Goal: Task Accomplishment & Management: Complete application form

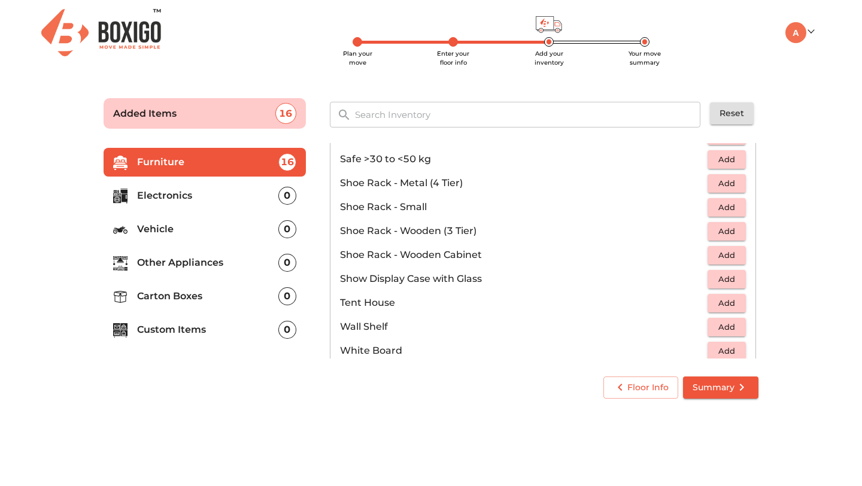
scroll to position [627, 0]
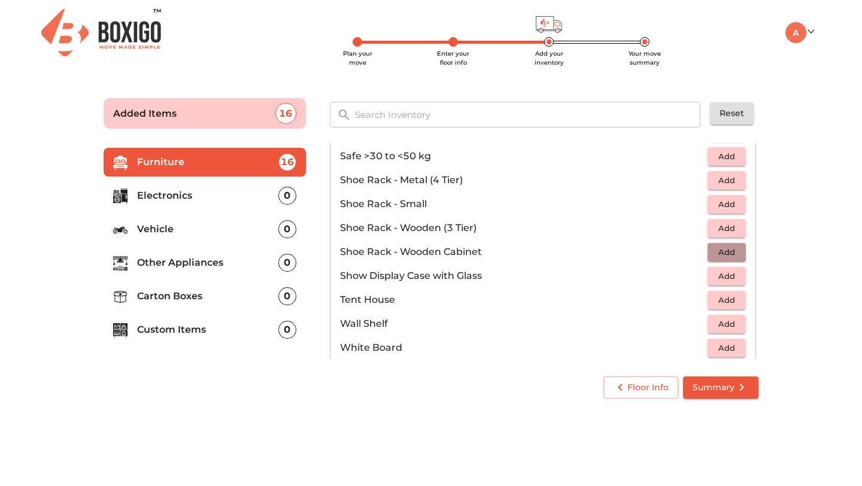
click at [722, 254] on span "Add" at bounding box center [726, 252] width 26 height 14
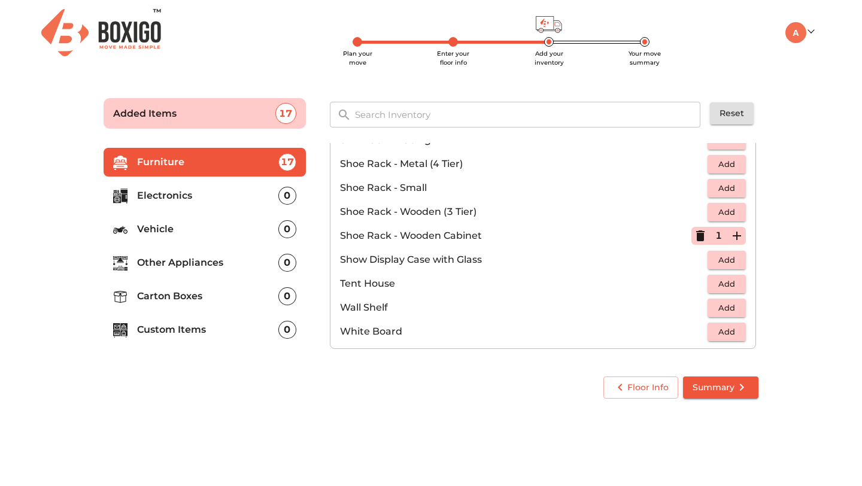
click at [190, 199] on p "Electronics" at bounding box center [207, 196] width 141 height 14
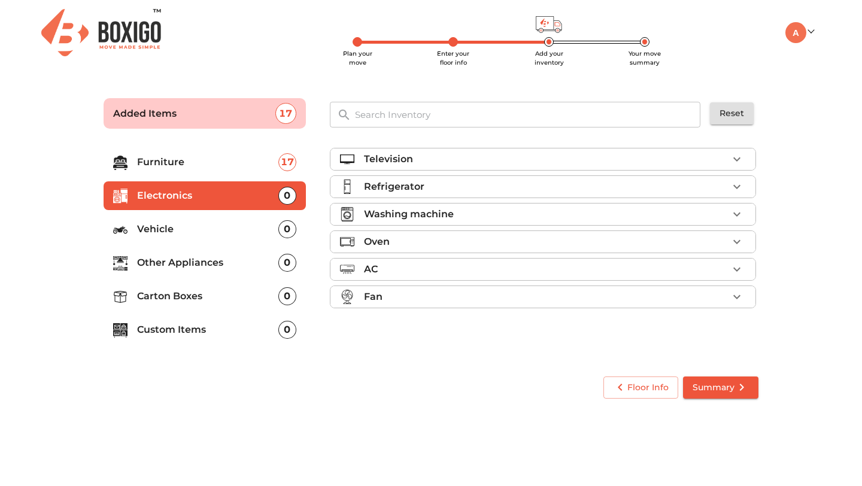
click at [529, 160] on div "Television" at bounding box center [546, 159] width 364 height 14
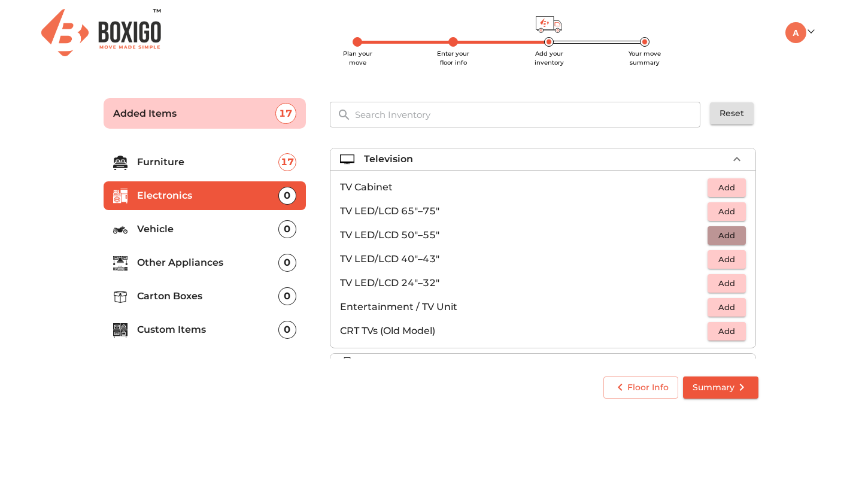
click at [712, 238] on button "Add" at bounding box center [726, 235] width 38 height 19
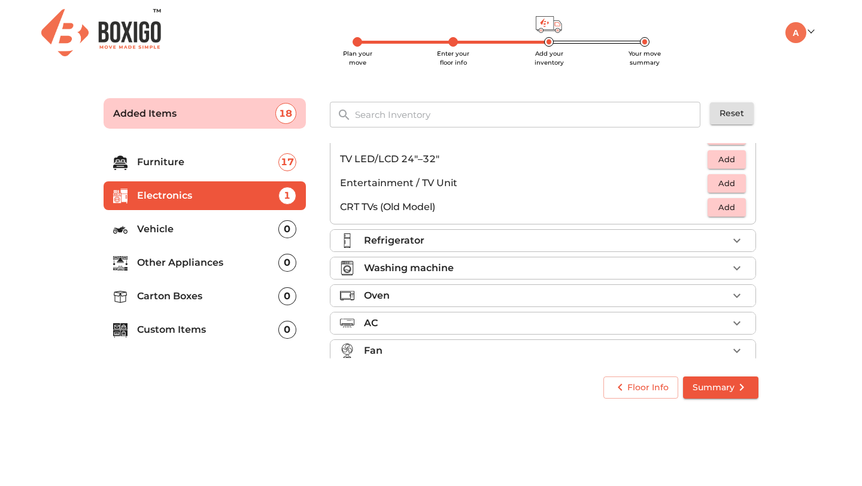
scroll to position [137, 0]
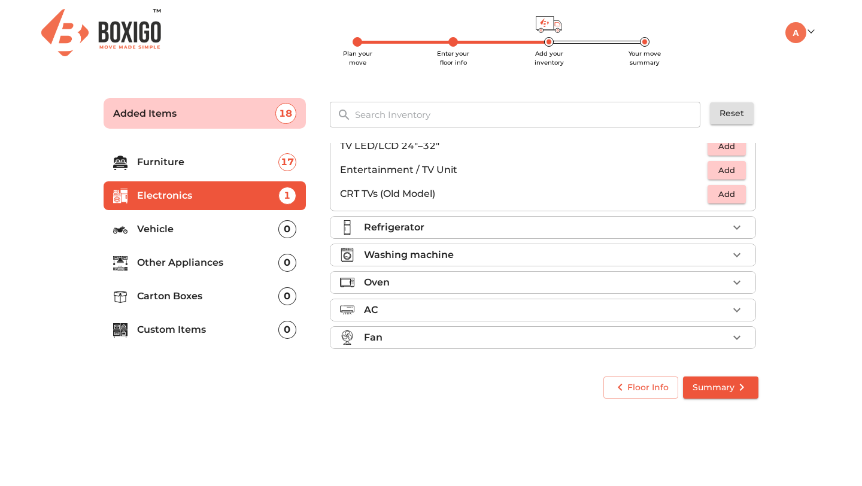
click at [536, 232] on div "Refrigerator" at bounding box center [546, 227] width 364 height 14
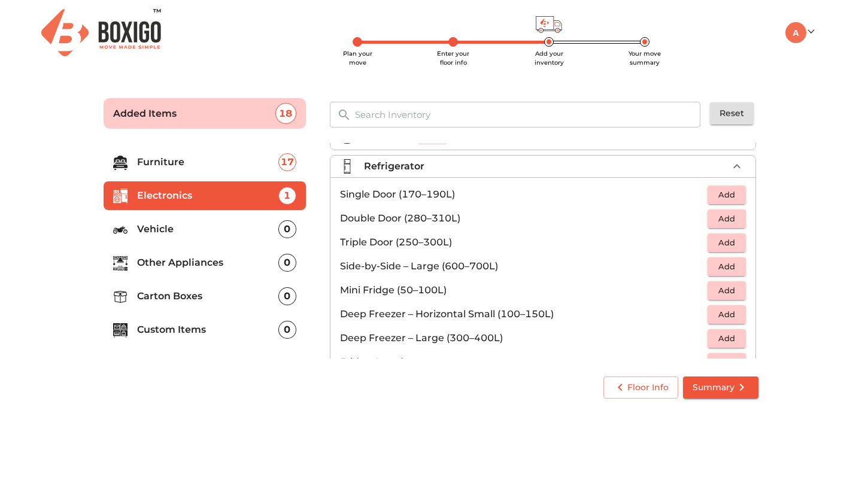
scroll to position [22, 0]
click at [728, 220] on span "Add" at bounding box center [726, 217] width 26 height 14
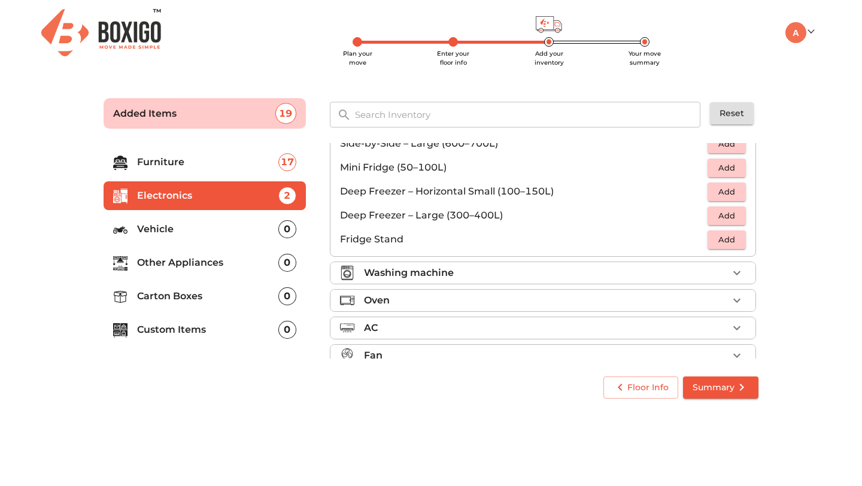
scroll to position [161, 0]
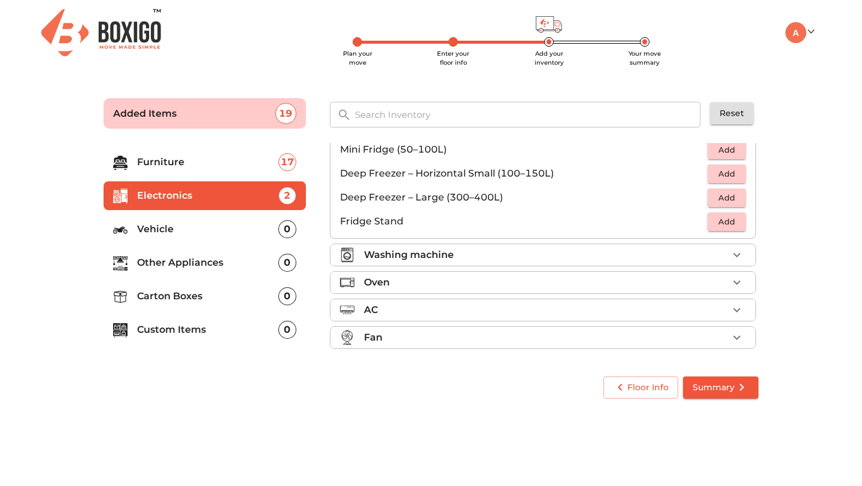
click at [602, 259] on div "Washing machine" at bounding box center [546, 255] width 364 height 14
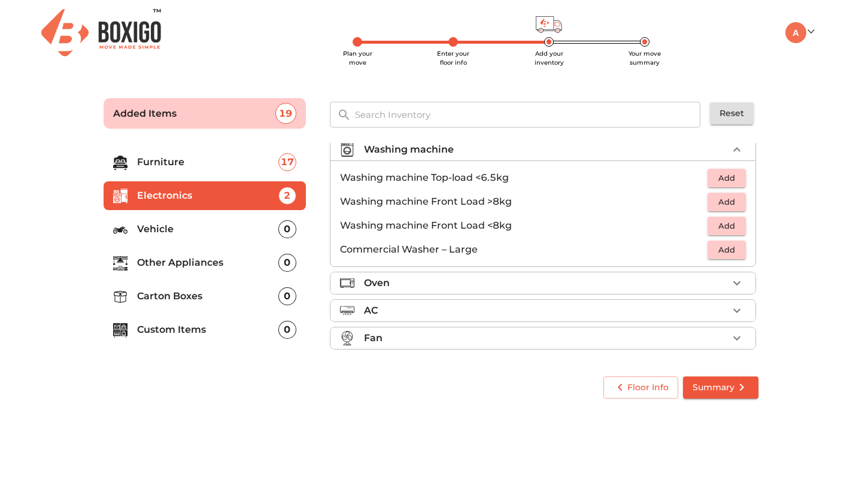
scroll to position [65, 0]
click at [724, 177] on span "Add" at bounding box center [726, 178] width 26 height 14
click at [482, 338] on div "Fan" at bounding box center [546, 337] width 364 height 14
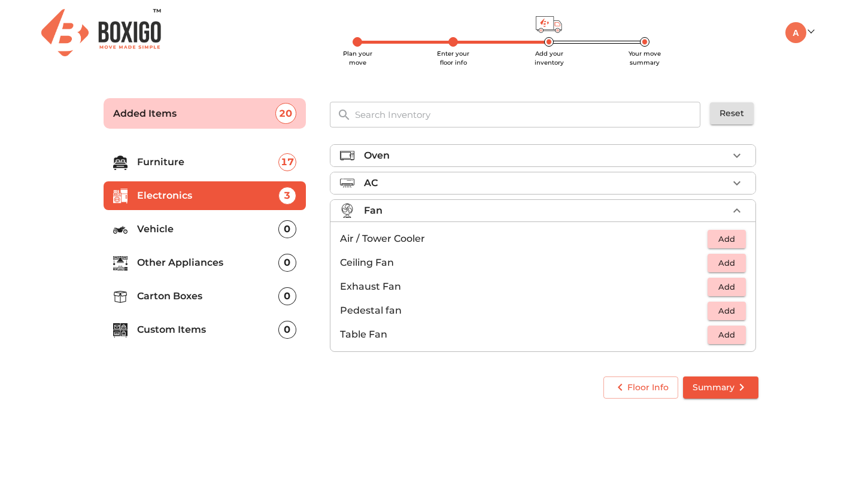
scroll to position [89, 0]
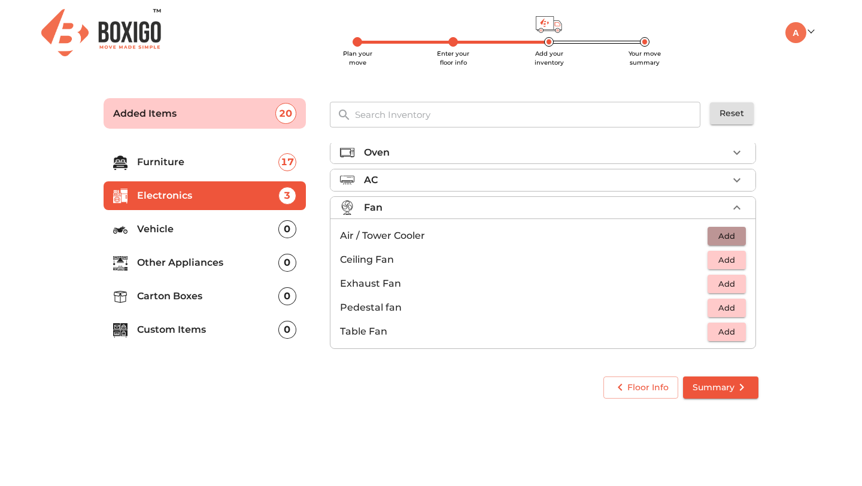
click at [719, 235] on span "Add" at bounding box center [726, 236] width 26 height 14
click at [198, 227] on p "Vehicle" at bounding box center [207, 229] width 141 height 14
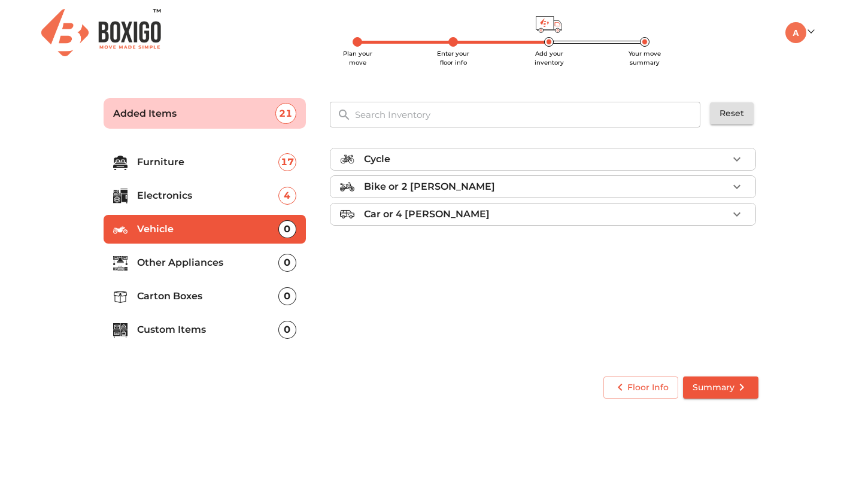
scroll to position [0, 0]
click at [613, 162] on div "Cycle" at bounding box center [546, 159] width 364 height 14
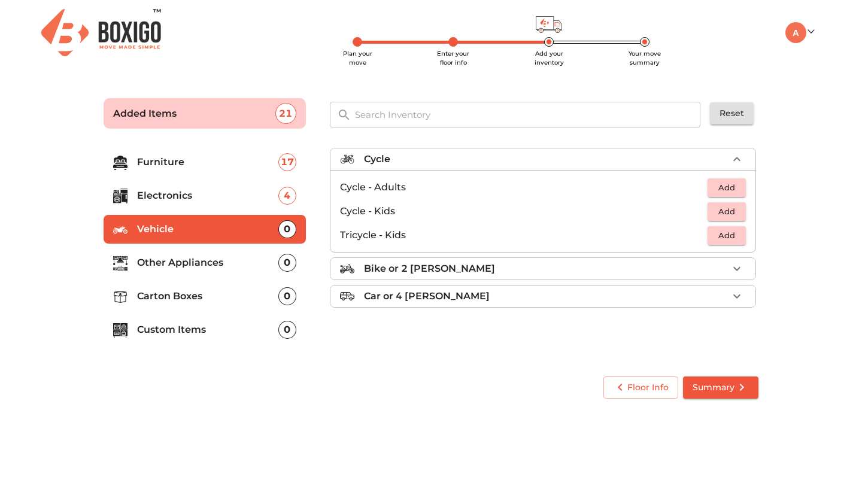
click at [716, 184] on span "Add" at bounding box center [726, 188] width 26 height 14
click at [568, 271] on div "Bike or 2 [PERSON_NAME]" at bounding box center [546, 269] width 364 height 14
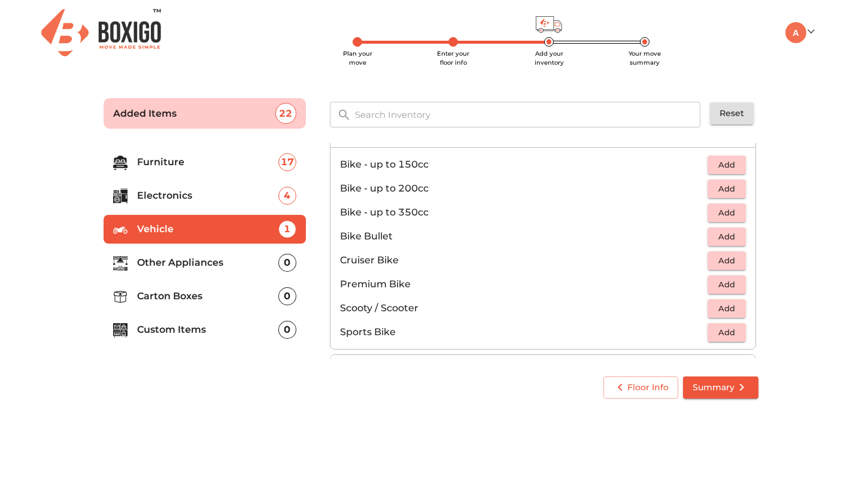
scroll to position [30, 0]
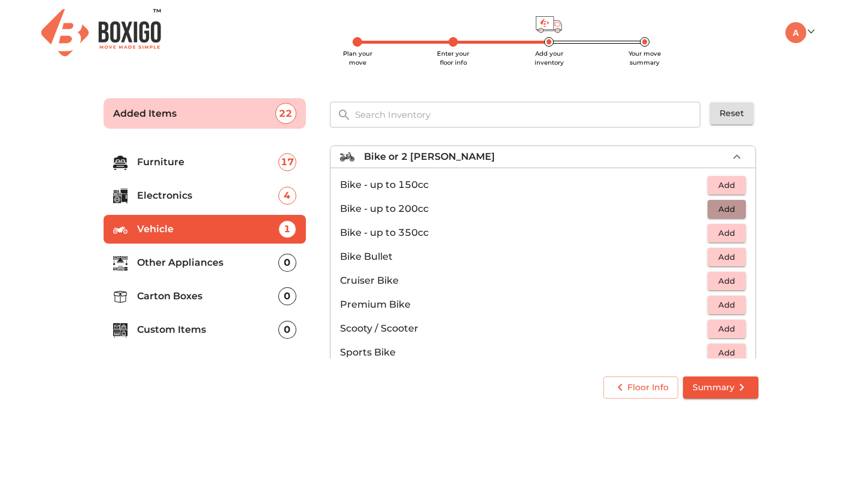
click at [728, 208] on span "Add" at bounding box center [726, 209] width 26 height 14
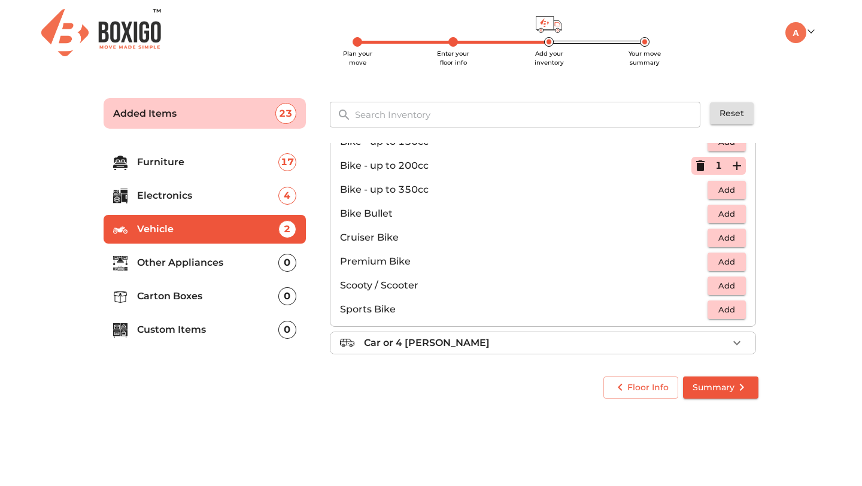
scroll to position [75, 0]
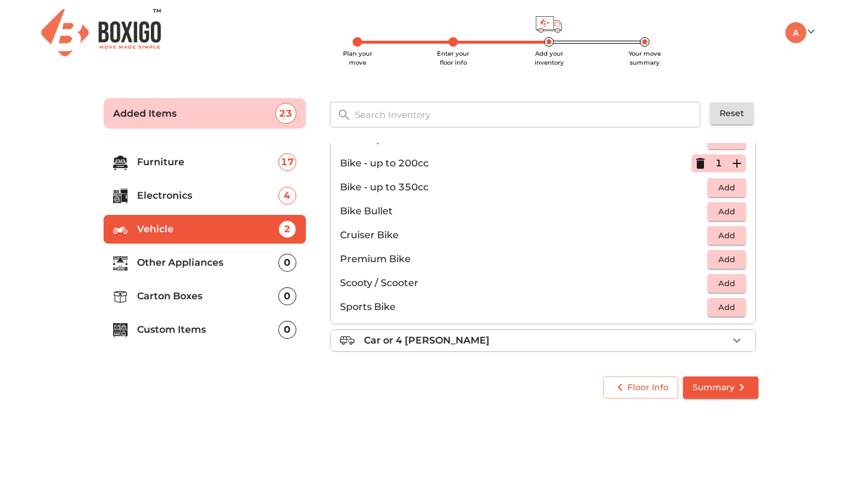
click at [218, 267] on p "Other Appliances" at bounding box center [207, 263] width 141 height 14
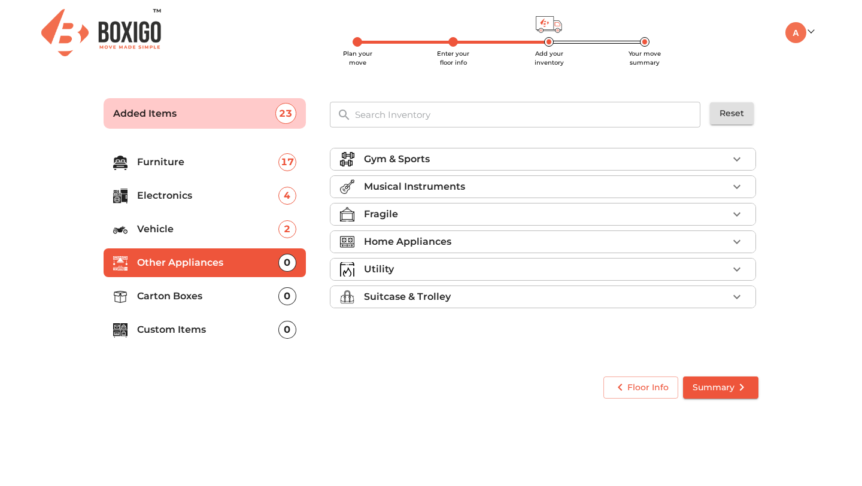
scroll to position [0, 0]
click at [534, 163] on div "Gym & Sports" at bounding box center [546, 159] width 364 height 14
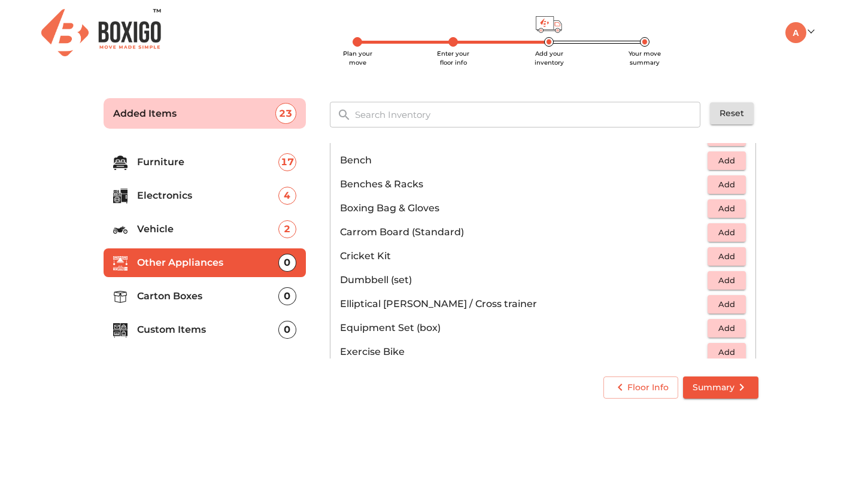
scroll to position [52, 0]
click at [719, 284] on span "Add" at bounding box center [726, 279] width 26 height 14
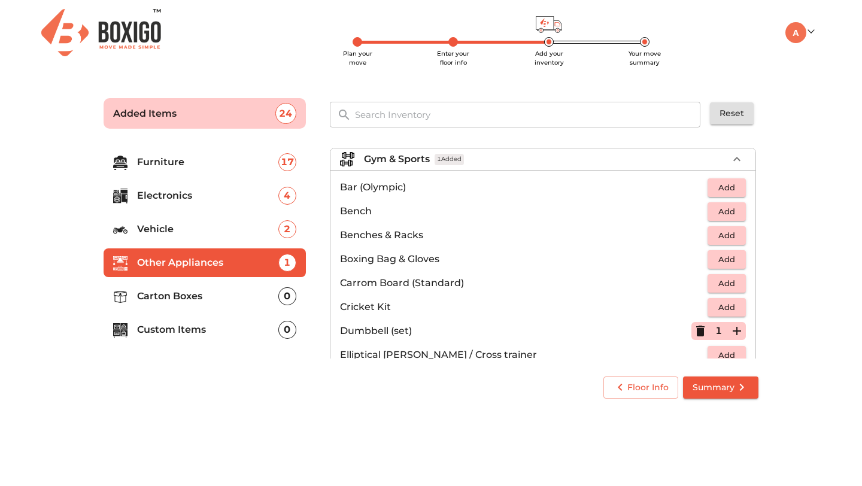
scroll to position [1, 0]
click at [728, 211] on span "Add" at bounding box center [726, 211] width 26 height 14
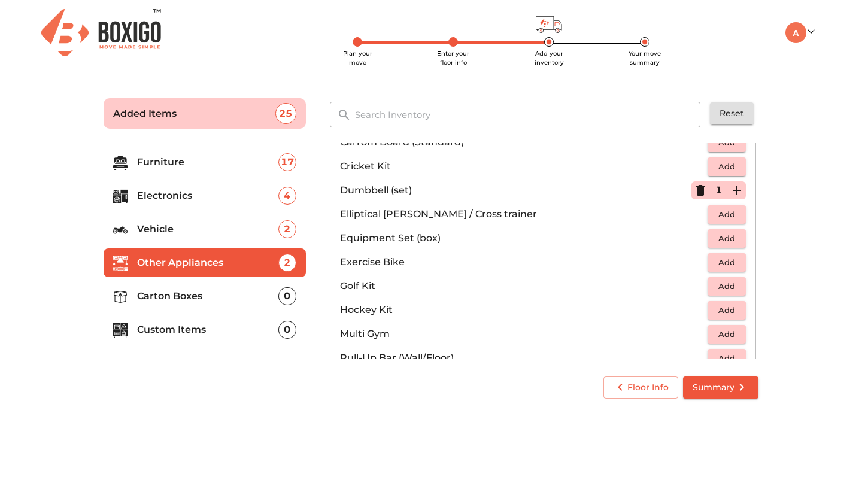
scroll to position [155, 0]
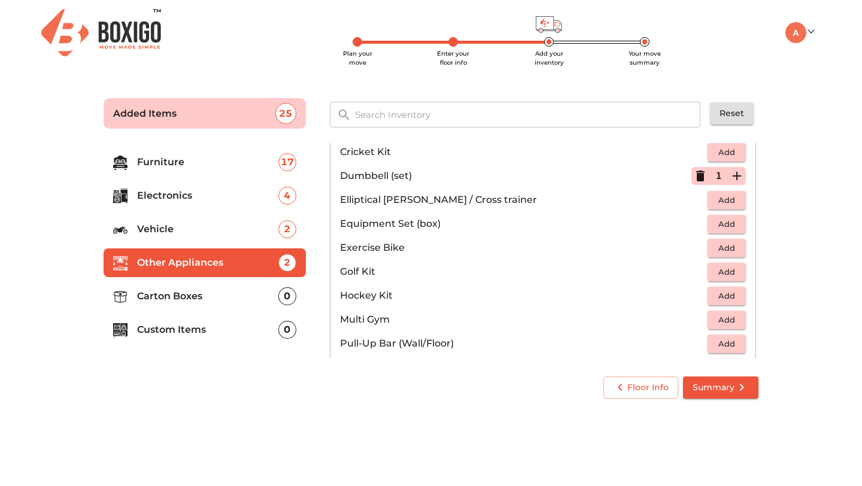
click at [206, 302] on p "Carton Boxes" at bounding box center [207, 296] width 141 height 14
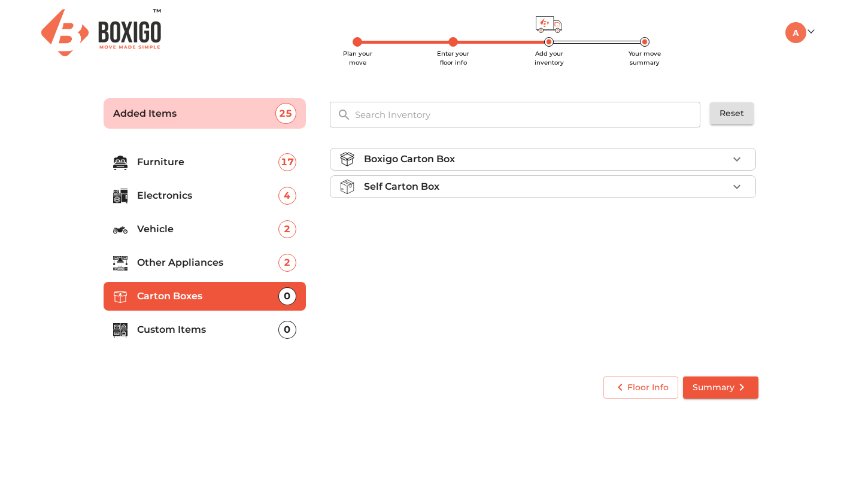
click at [567, 157] on div "Boxigo Carton Box" at bounding box center [546, 159] width 364 height 14
click at [728, 187] on span "Add" at bounding box center [726, 188] width 26 height 14
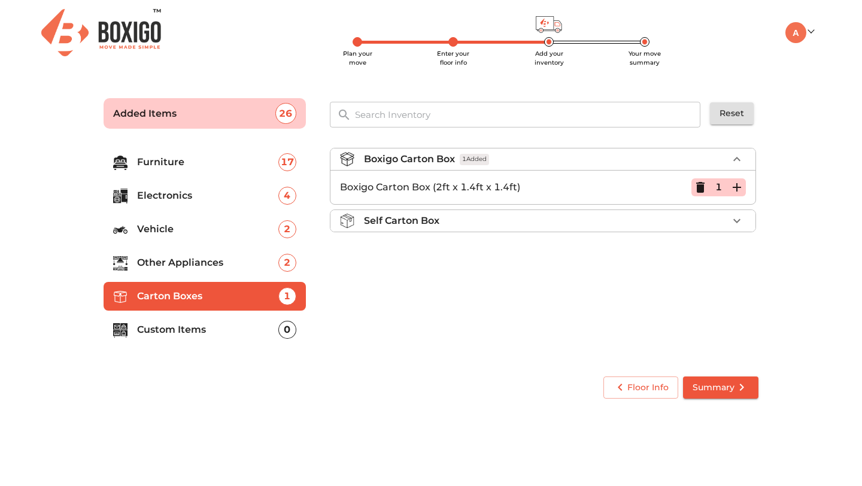
click at [728, 187] on button "button" at bounding box center [737, 187] width 18 height 18
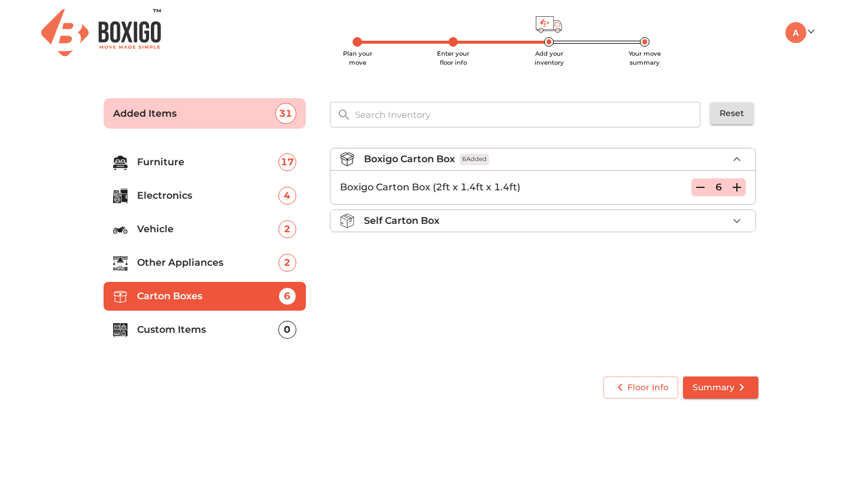
click at [728, 187] on button "button" at bounding box center [737, 187] width 18 height 18
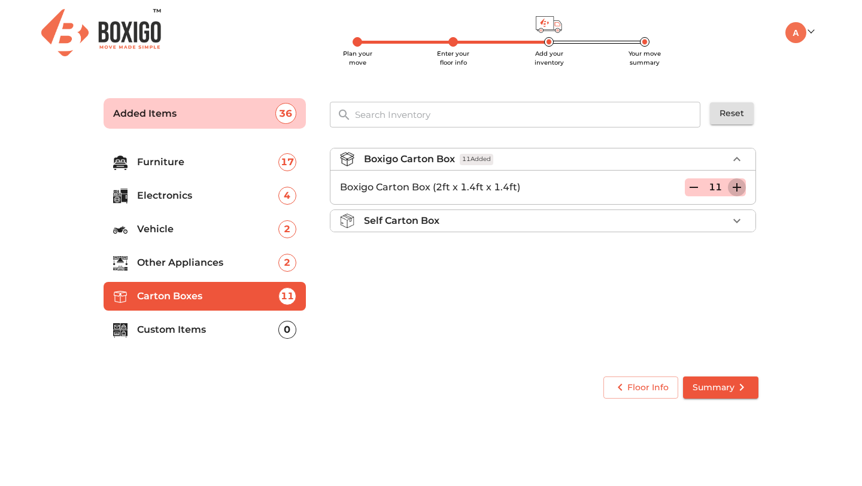
click at [728, 187] on button "button" at bounding box center [737, 187] width 18 height 18
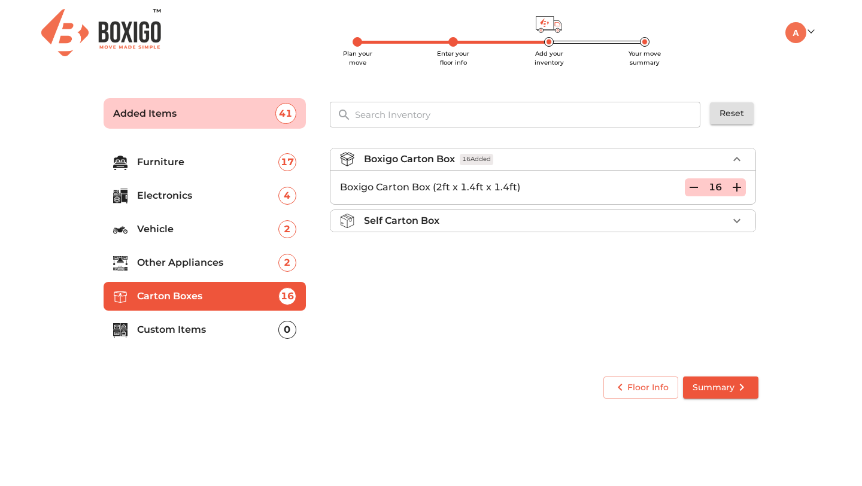
click at [728, 187] on button "button" at bounding box center [737, 187] width 18 height 18
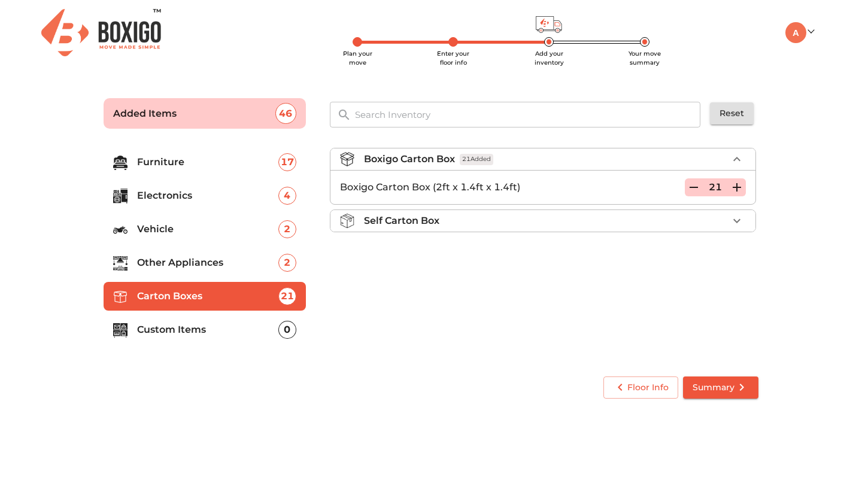
click at [692, 188] on icon "button" at bounding box center [693, 187] width 8 height 1
click at [224, 330] on p "Custom Items" at bounding box center [207, 330] width 141 height 14
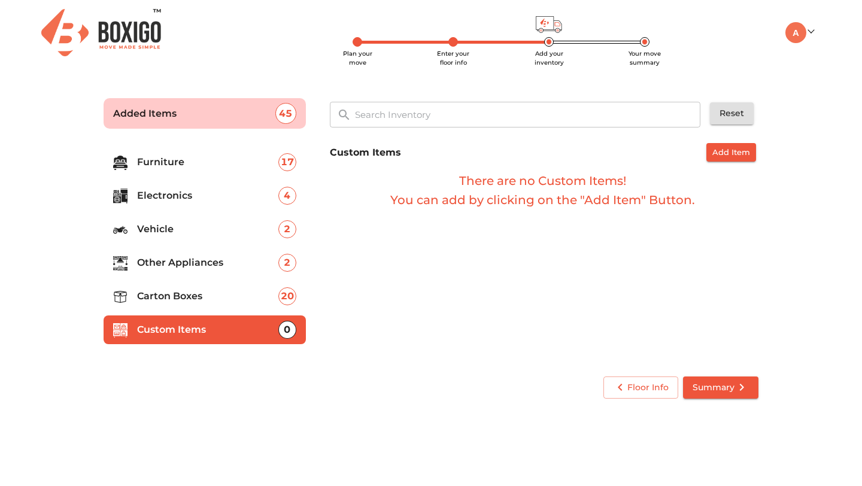
click at [223, 299] on p "Carton Boxes" at bounding box center [207, 296] width 141 height 14
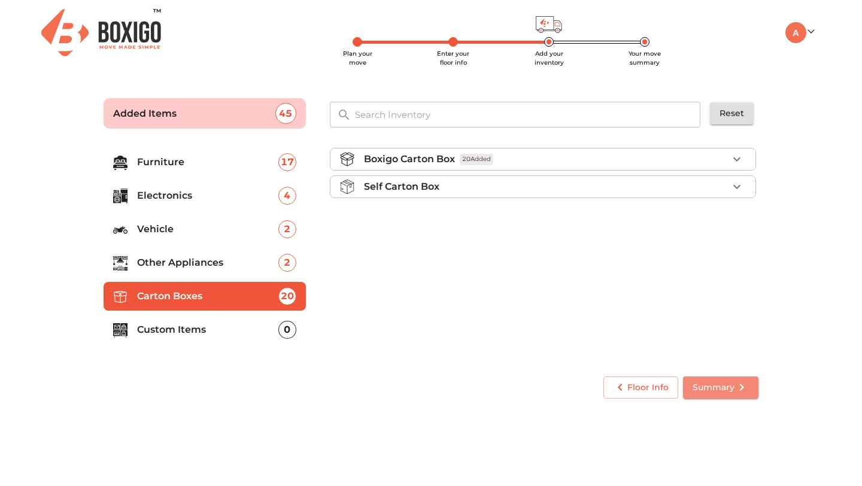
click at [717, 387] on span "Summary" at bounding box center [720, 387] width 56 height 15
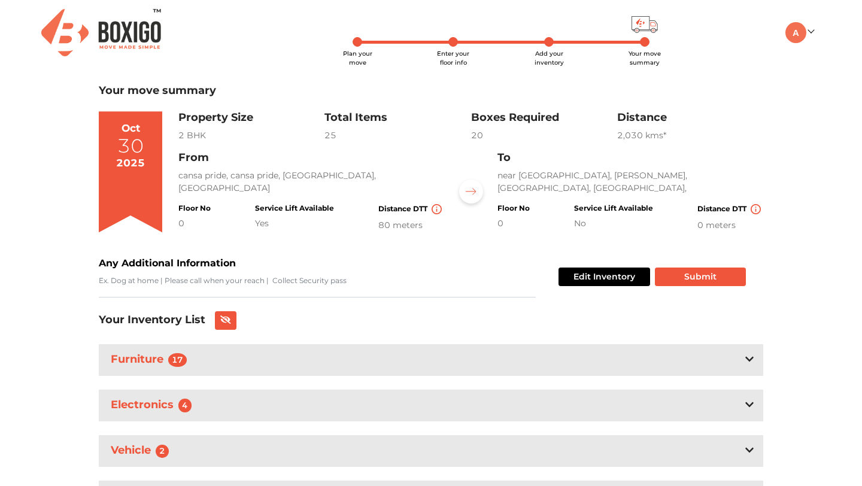
scroll to position [18, 0]
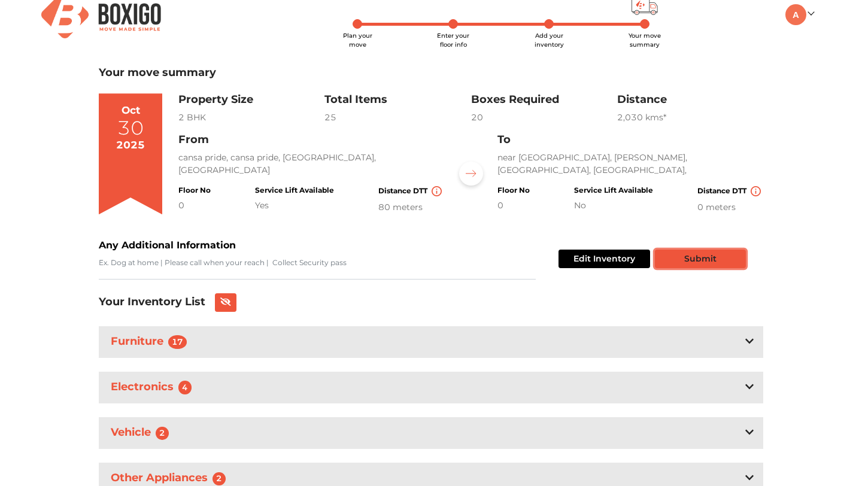
click at [686, 259] on button "Submit" at bounding box center [700, 259] width 91 height 19
